Goal: Entertainment & Leisure: Consume media (video, audio)

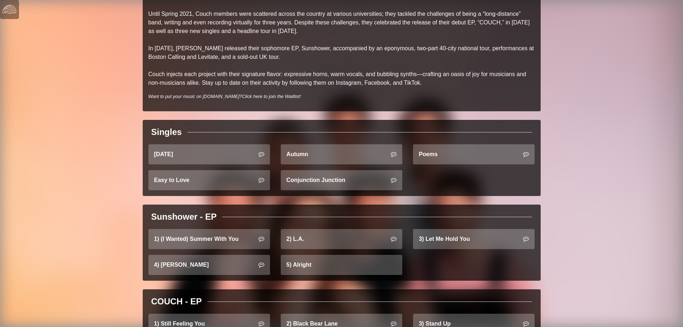
scroll to position [149, 0]
click at [456, 146] on link "Poems" at bounding box center [474, 154] width 122 height 20
click at [291, 153] on link "Autumn" at bounding box center [342, 154] width 122 height 20
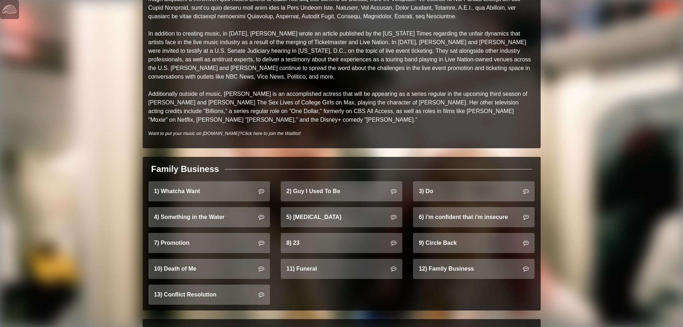
scroll to position [319, 0]
